Goal: Use online tool/utility: Utilize a website feature to perform a specific function

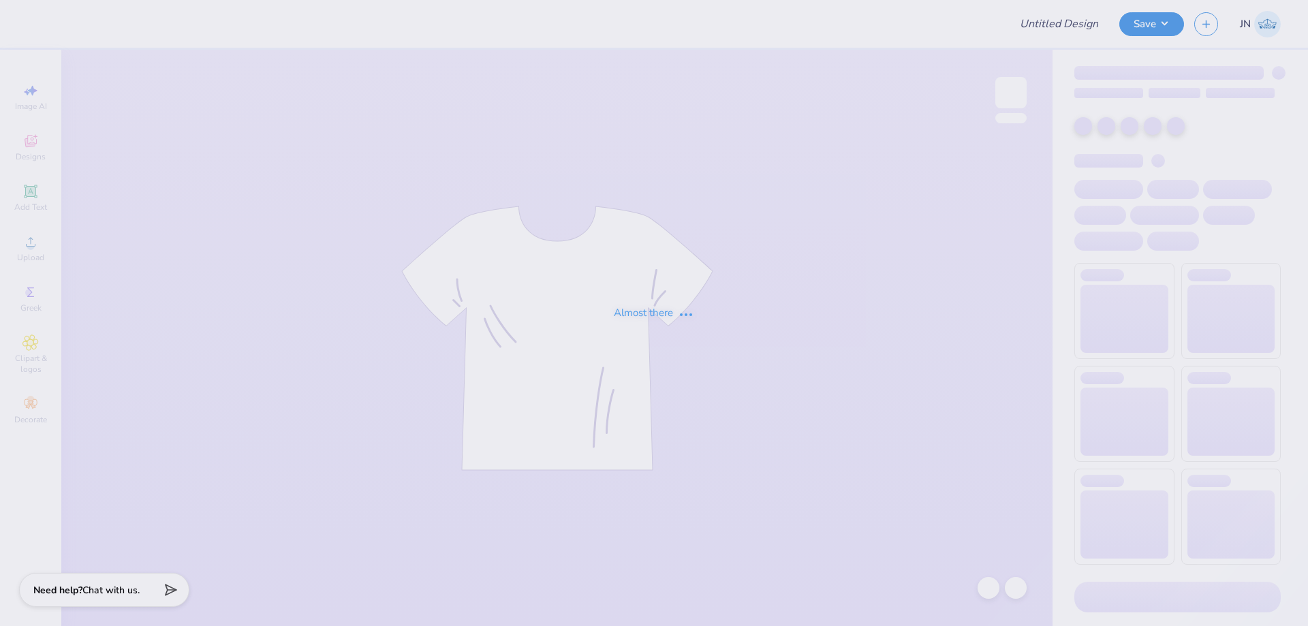
type input "FPS239338"
type input "FPS239353"
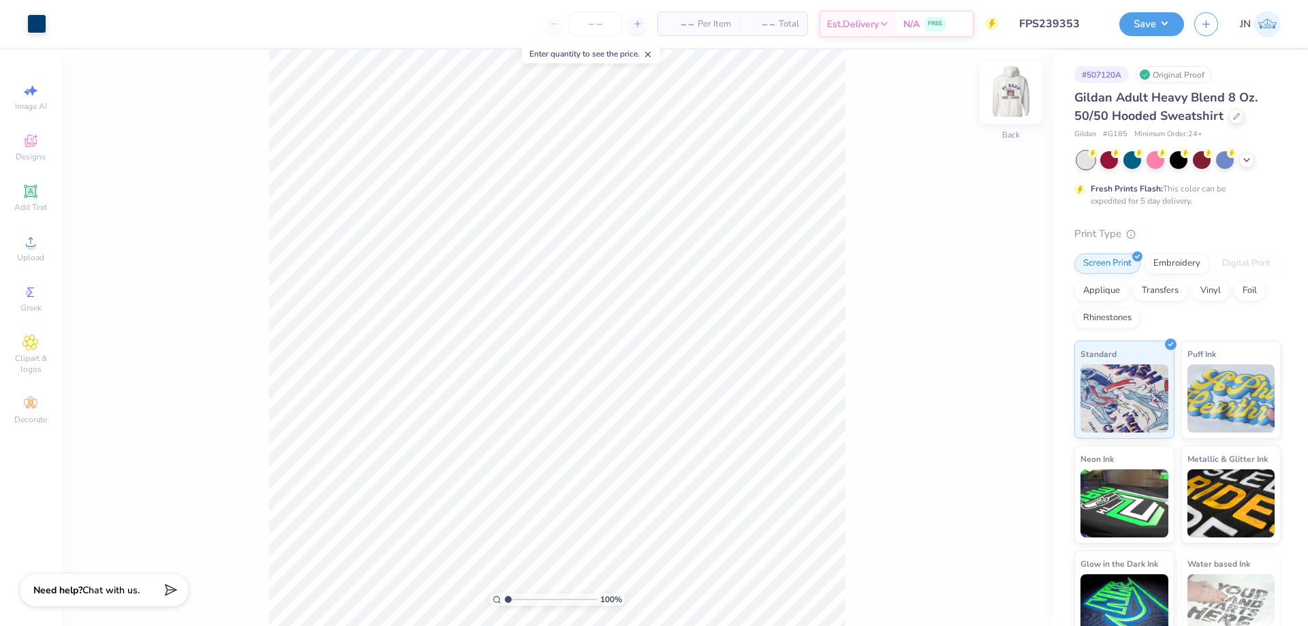
click at [1025, 99] on img at bounding box center [1011, 92] width 54 height 54
click at [524, 599] on input "range" at bounding box center [551, 599] width 92 height 12
drag, startPoint x: 524, startPoint y: 597, endPoint x: 506, endPoint y: 596, distance: 17.7
click at [506, 596] on input "range" at bounding box center [551, 599] width 92 height 12
click at [514, 602] on input "range" at bounding box center [551, 599] width 92 height 12
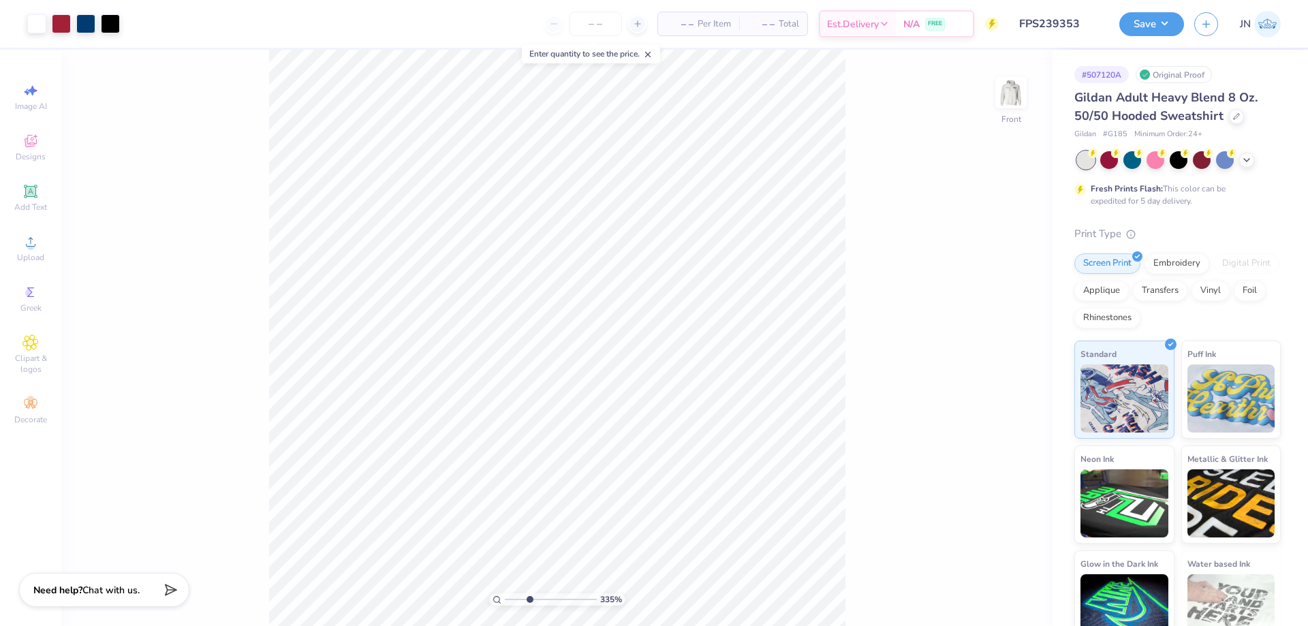
drag, startPoint x: 520, startPoint y: 599, endPoint x: 529, endPoint y: 599, distance: 8.9
click at [529, 599] on input "range" at bounding box center [551, 599] width 92 height 12
click at [528, 602] on input "range" at bounding box center [551, 599] width 92 height 12
drag, startPoint x: 533, startPoint y: 599, endPoint x: 513, endPoint y: 599, distance: 19.8
click at [513, 599] on input "range" at bounding box center [551, 599] width 92 height 12
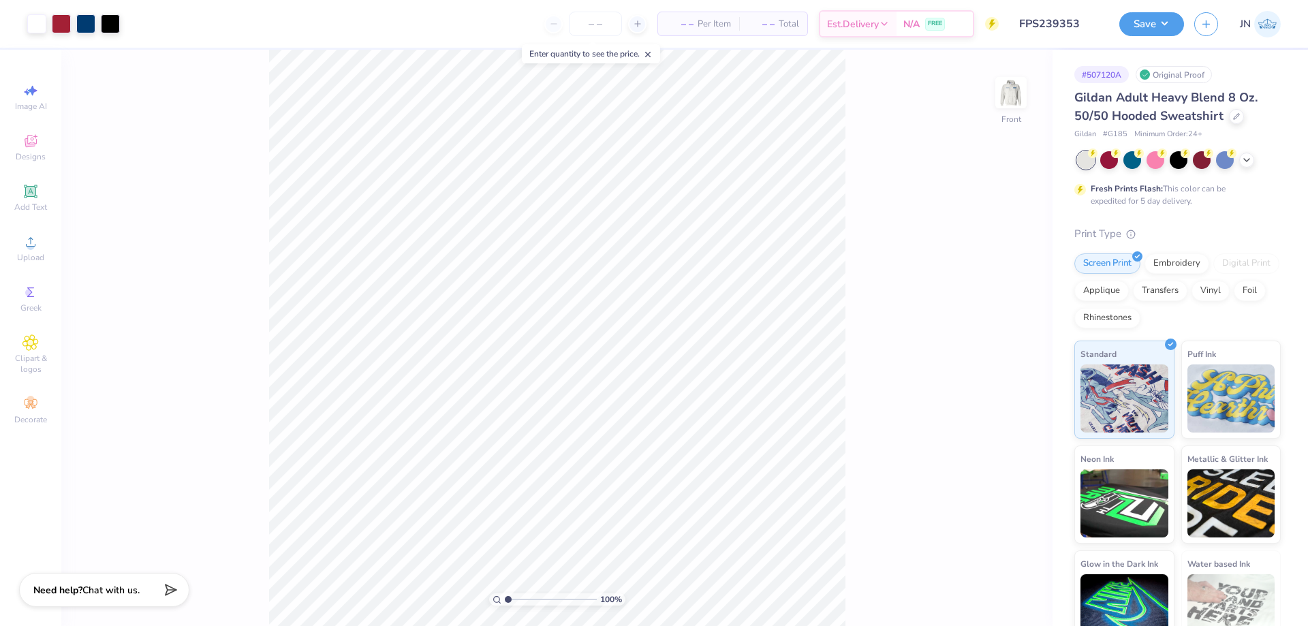
drag, startPoint x: 515, startPoint y: 598, endPoint x: 501, endPoint y: 596, distance: 14.5
click at [505, 598] on input "range" at bounding box center [551, 599] width 92 height 12
click at [1008, 84] on img at bounding box center [1011, 92] width 54 height 54
click at [1008, 84] on img at bounding box center [1010, 92] width 27 height 27
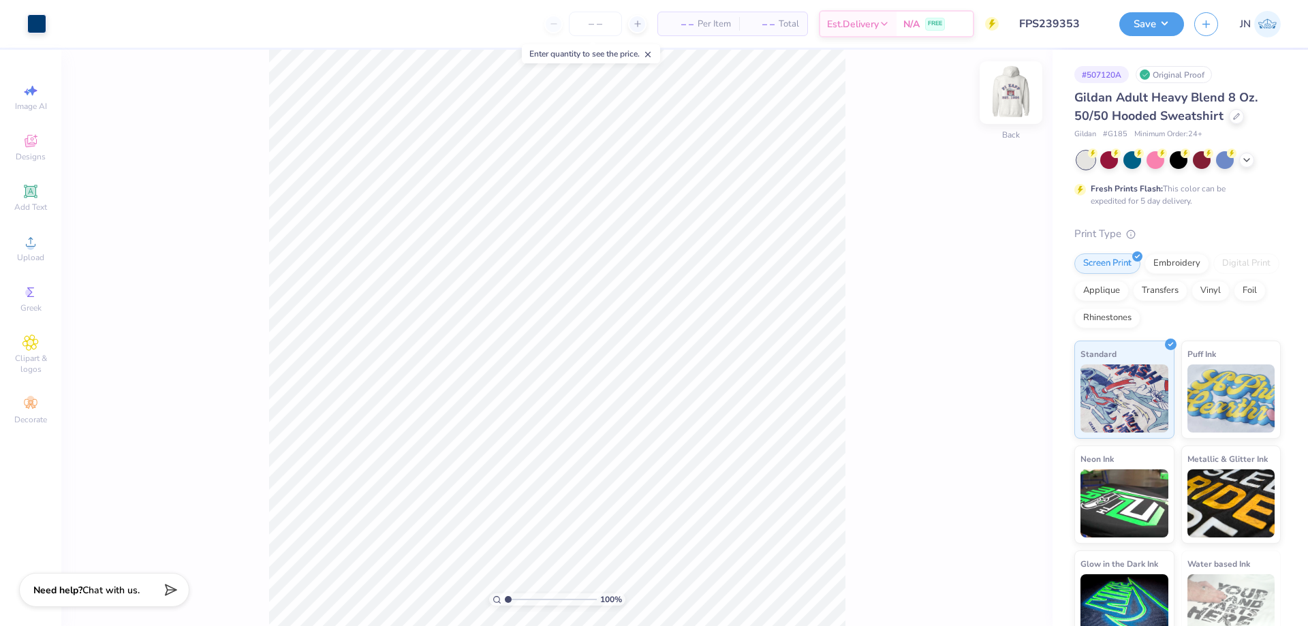
click at [1000, 112] on div at bounding box center [1011, 92] width 63 height 63
click at [514, 602] on input "range" at bounding box center [551, 599] width 92 height 12
drag, startPoint x: 516, startPoint y: 599, endPoint x: 527, endPoint y: 599, distance: 10.2
click at [527, 599] on input "range" at bounding box center [551, 599] width 92 height 12
type input "1.71"
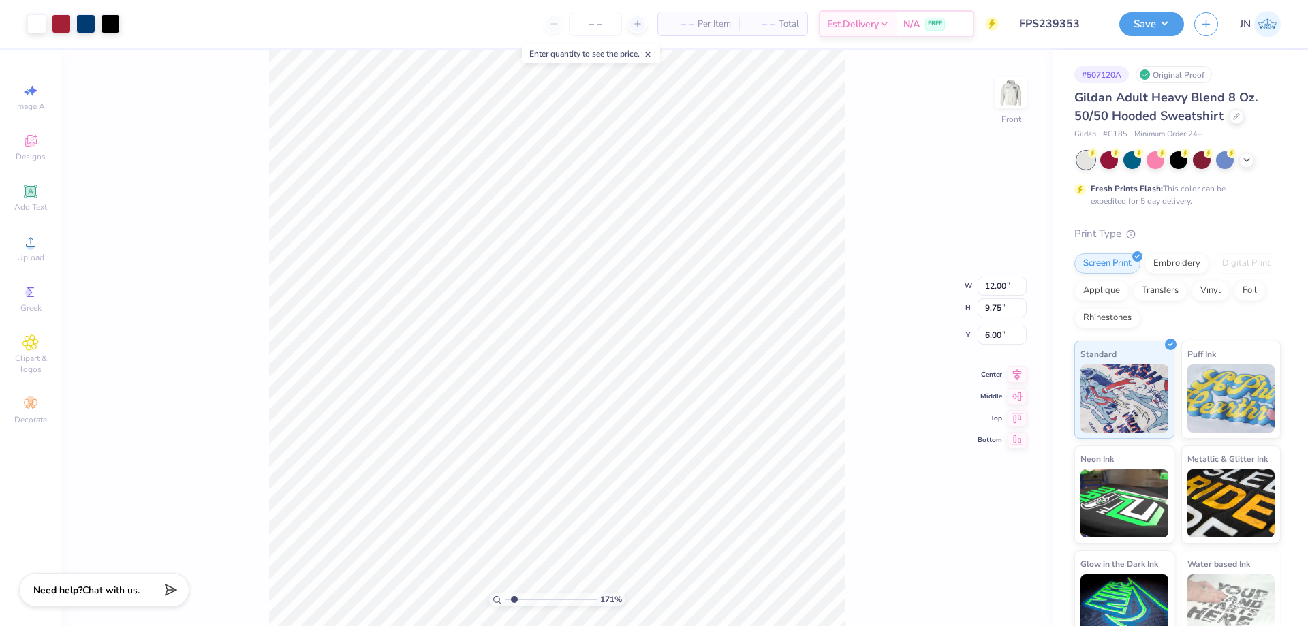
click at [514, 596] on input "range" at bounding box center [551, 599] width 92 height 12
click at [564, 501] on li "Ungroup" at bounding box center [597, 503] width 107 height 27
type input "4.28"
type input "2.90"
type input "10.41"
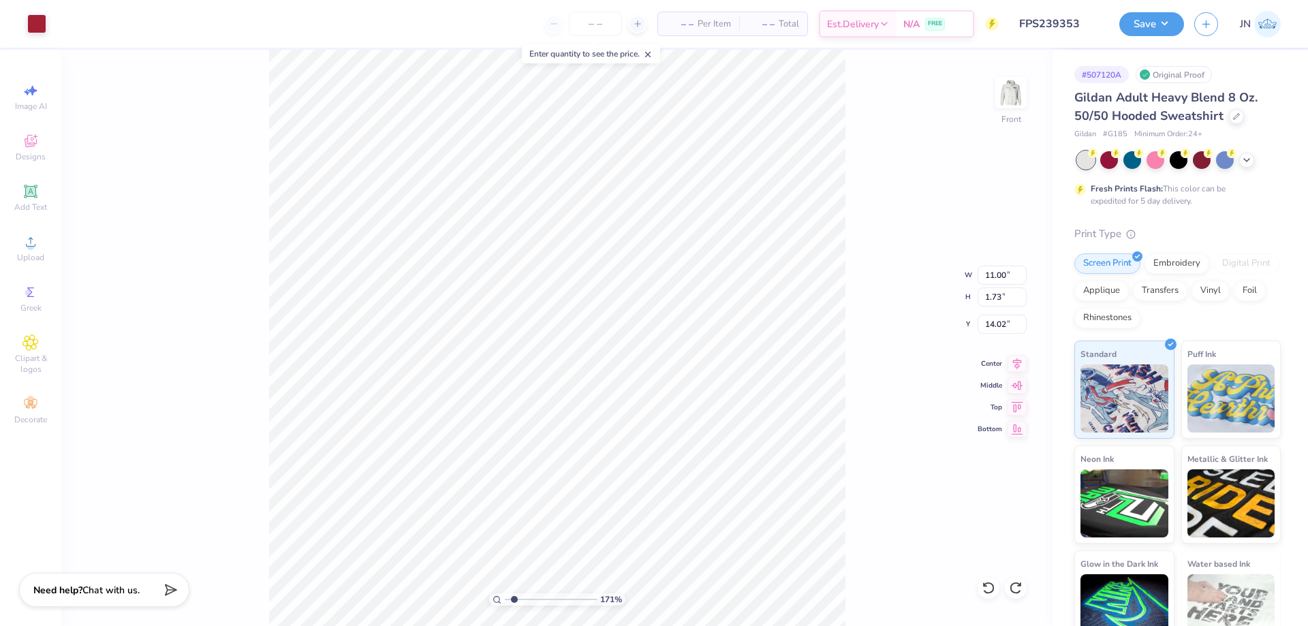
type input "10.71"
type input "1.44"
type input "16.34"
